Goal: Transaction & Acquisition: Purchase product/service

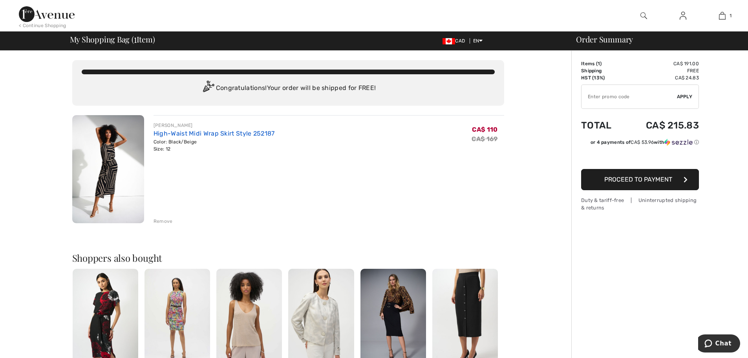
click at [231, 131] on link "High-Waist Midi Wrap Skirt Style 252187" at bounding box center [214, 133] width 121 height 7
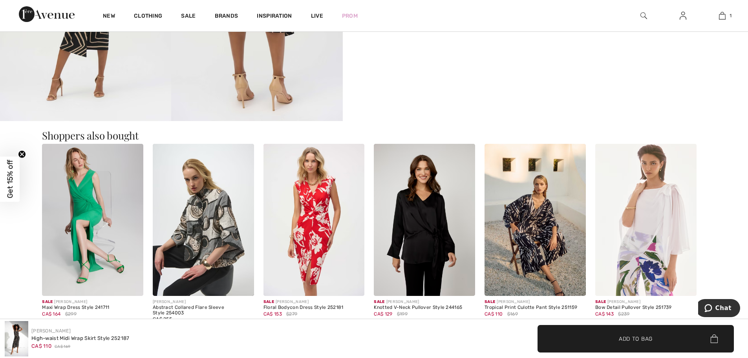
scroll to position [707, 0]
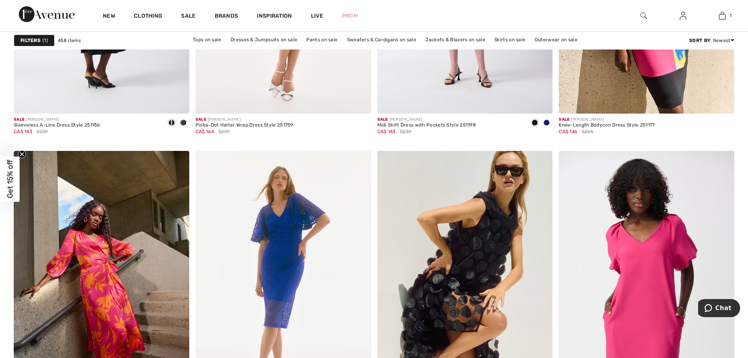
scroll to position [4125, 0]
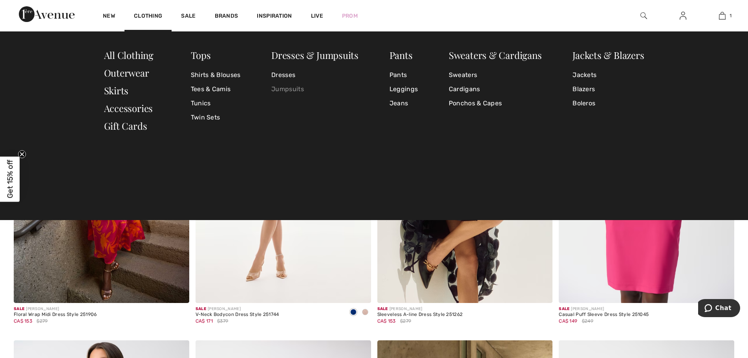
click at [281, 90] on link "Jumpsuits" at bounding box center [314, 89] width 87 height 14
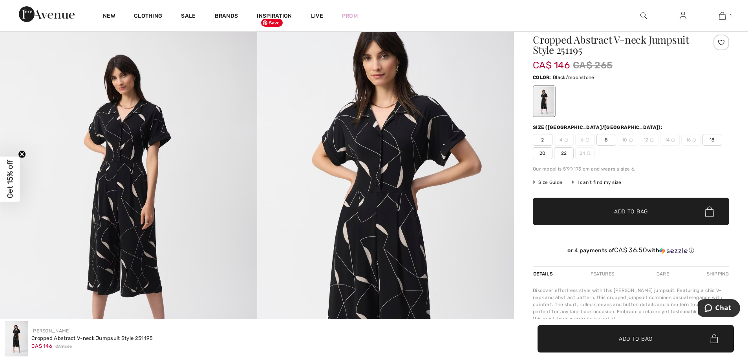
scroll to position [354, 0]
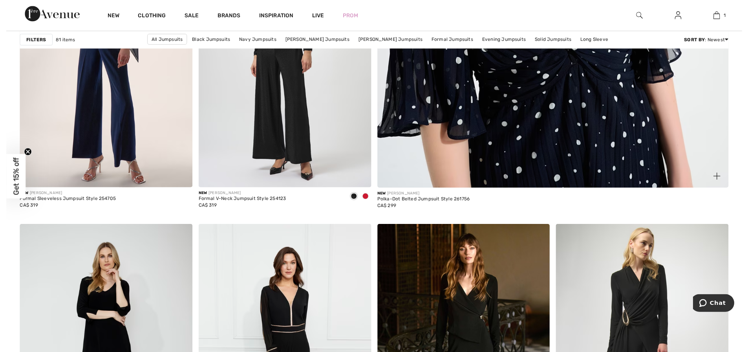
scroll to position [589, 0]
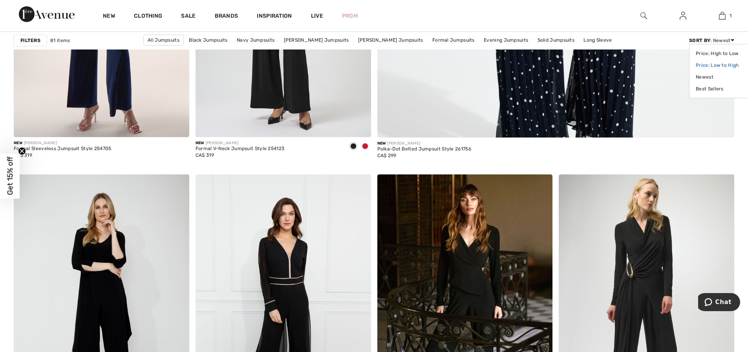
click at [718, 63] on link "Price: Low to High" at bounding box center [720, 65] width 49 height 12
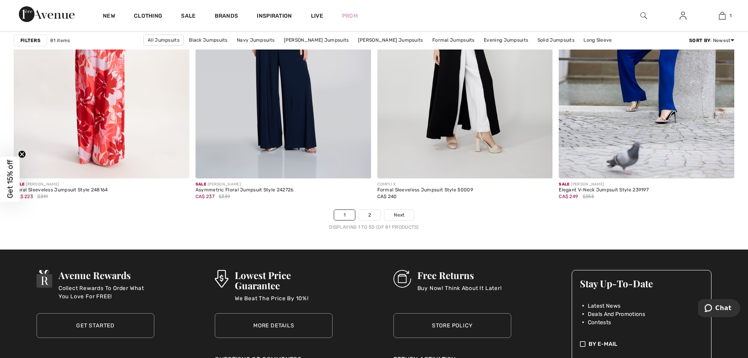
scroll to position [4557, 0]
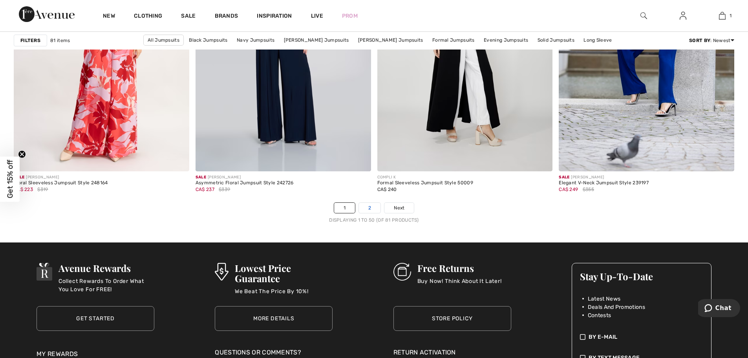
click at [370, 206] on link "2" at bounding box center [370, 208] width 22 height 10
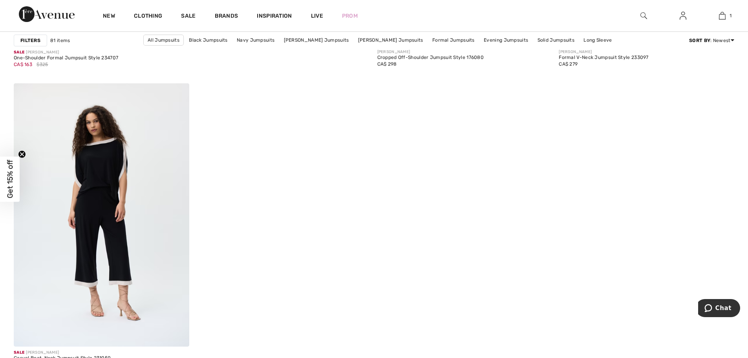
scroll to position [3064, 0]
